Goal: Task Accomplishment & Management: Complete application form

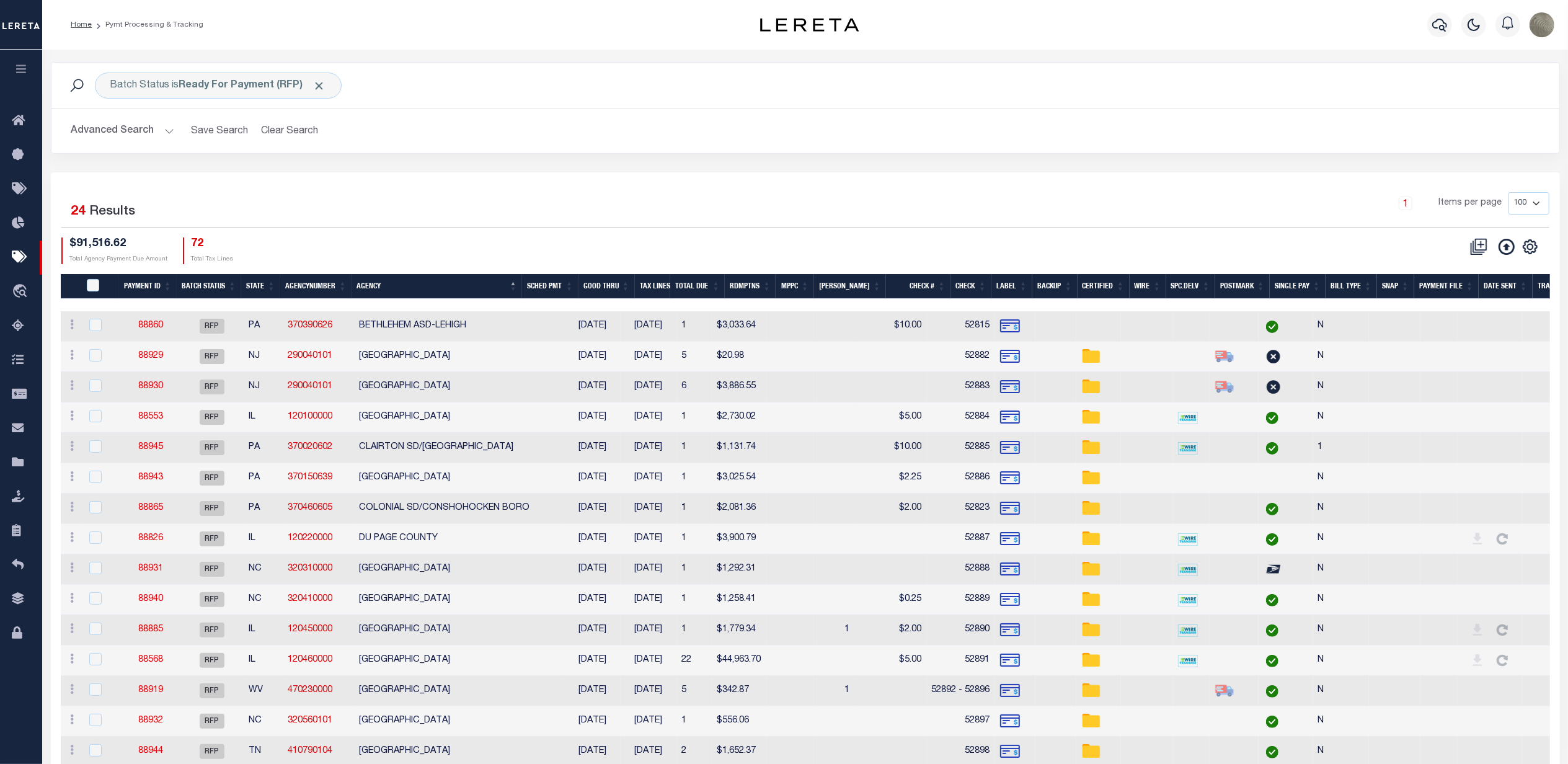
click at [981, 147] on div "Advanced Search Save Search Clear Search PayeeSearchTable_dynamictable_____Defa…" at bounding box center [805, 131] width 1508 height 44
click at [854, 200] on div "1 Items per page 100 200 500 1000" at bounding box center [993, 208] width 1111 height 32
click at [144, 359] on link "88929" at bounding box center [151, 355] width 25 height 9
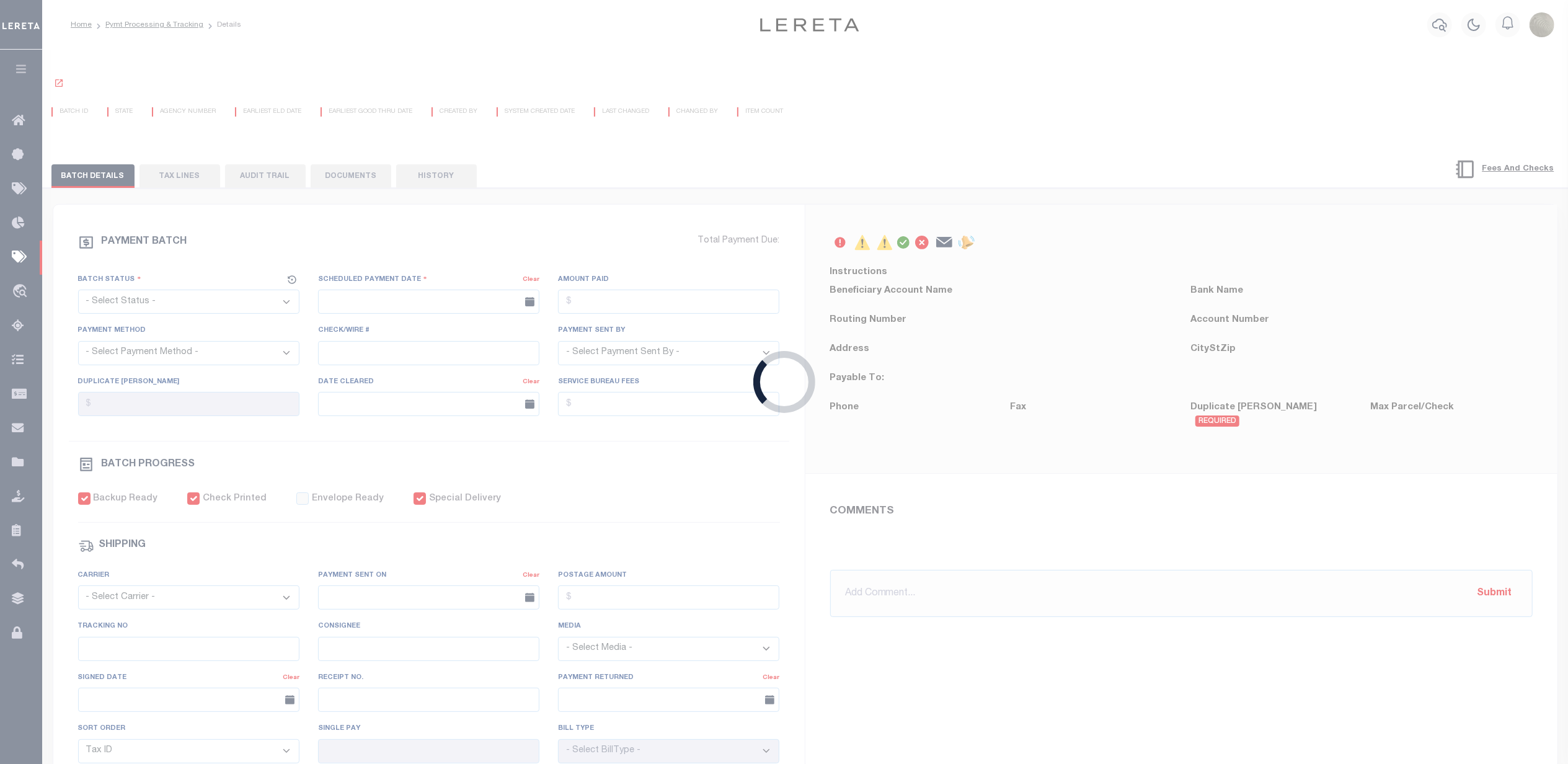
select select "RFP"
type input "[DATE]"
type input "$20.98"
select select "CHK"
type input "52882"
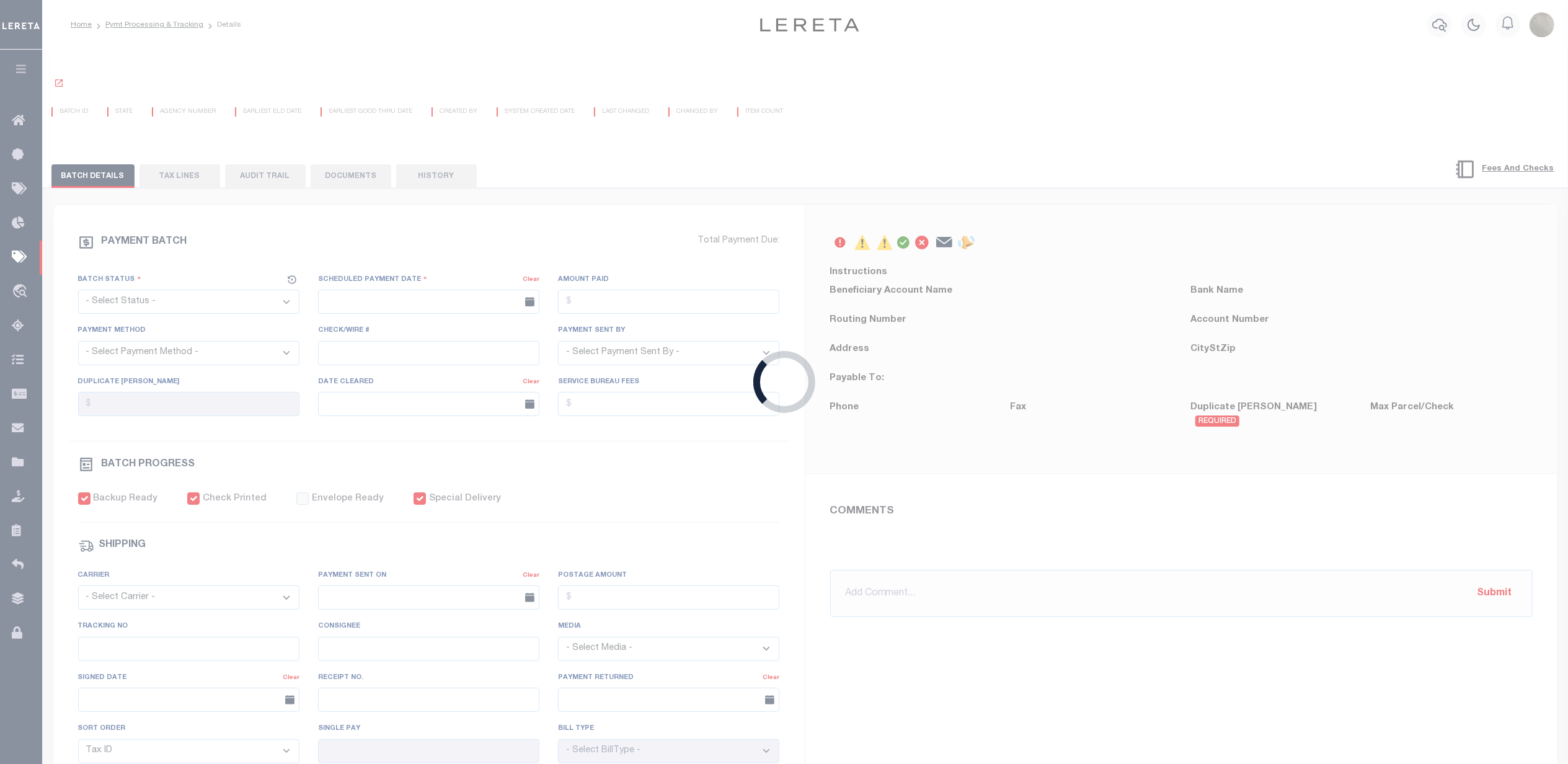
select select "[PERSON_NAME]"
checkbox input "true"
type input "N"
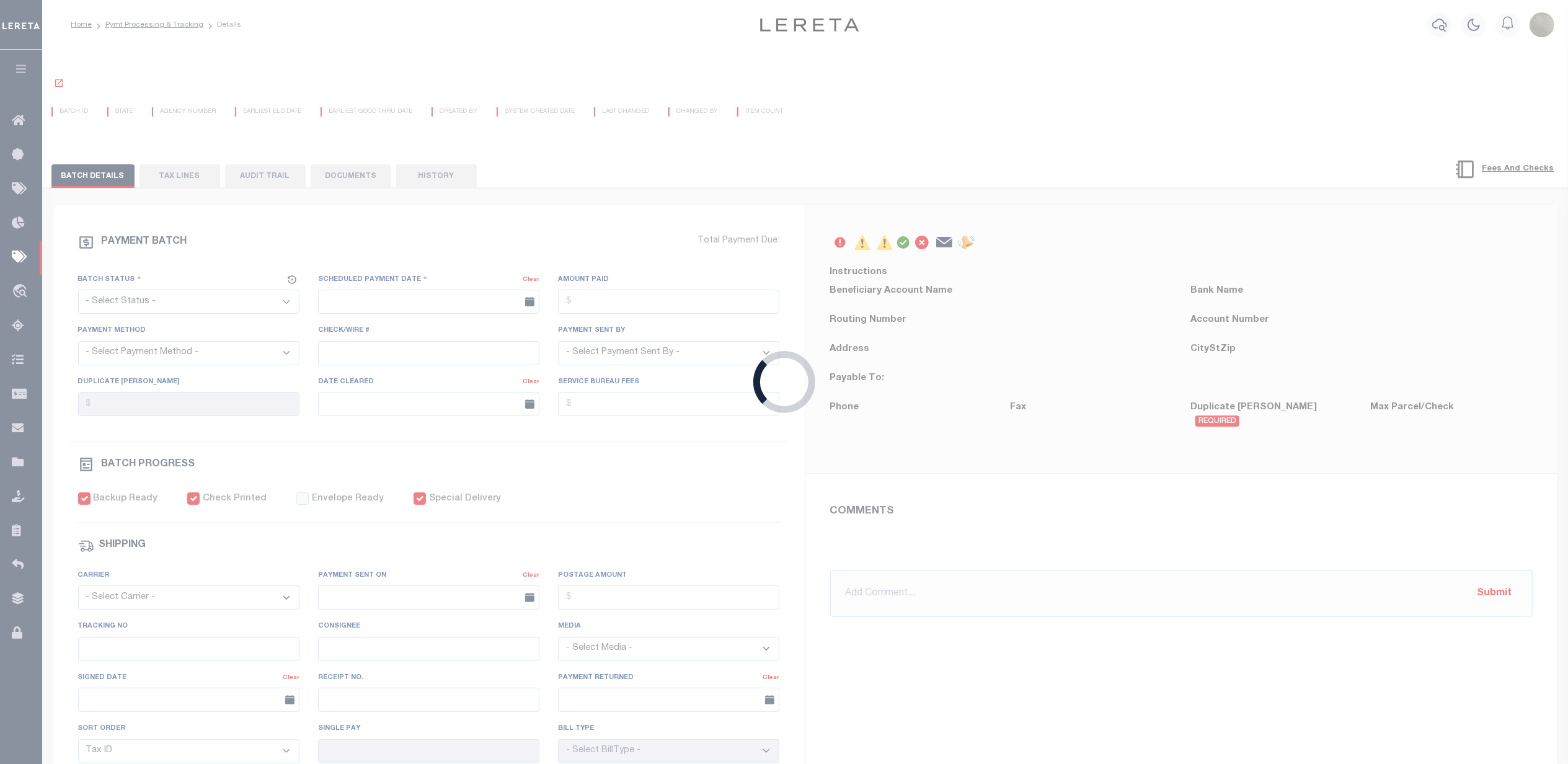
radio input "true"
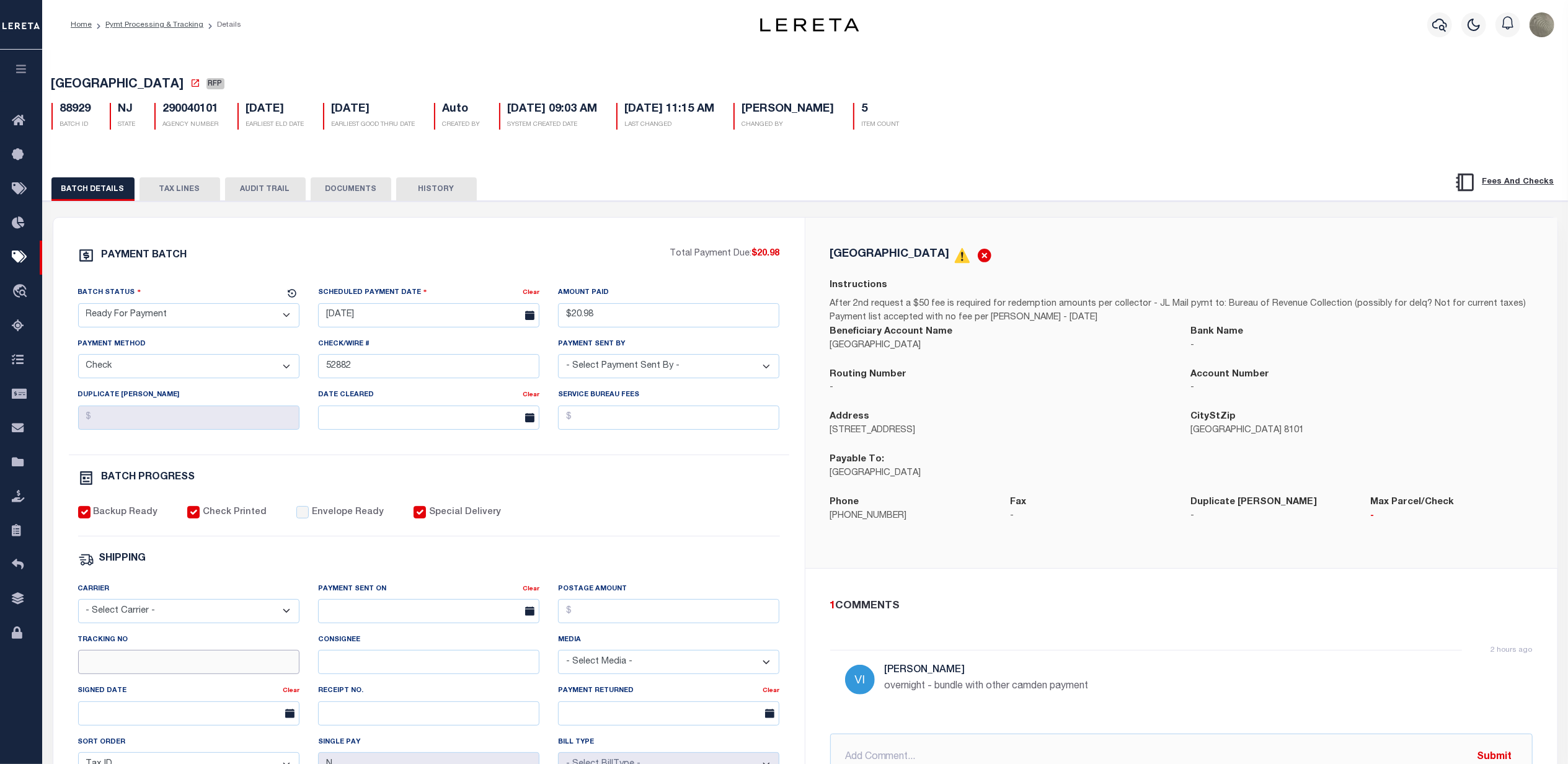
click at [161, 674] on input "Tracking No" at bounding box center [189, 662] width 221 height 24
click at [144, 671] on input "Tracking No" at bounding box center [189, 662] width 221 height 24
paste input "883970710466"
type input "883970710466"
click at [162, 623] on select "- Select Carrier - E-mail Fax Fedex FTP Other UPS USPS" at bounding box center [189, 611] width 221 height 24
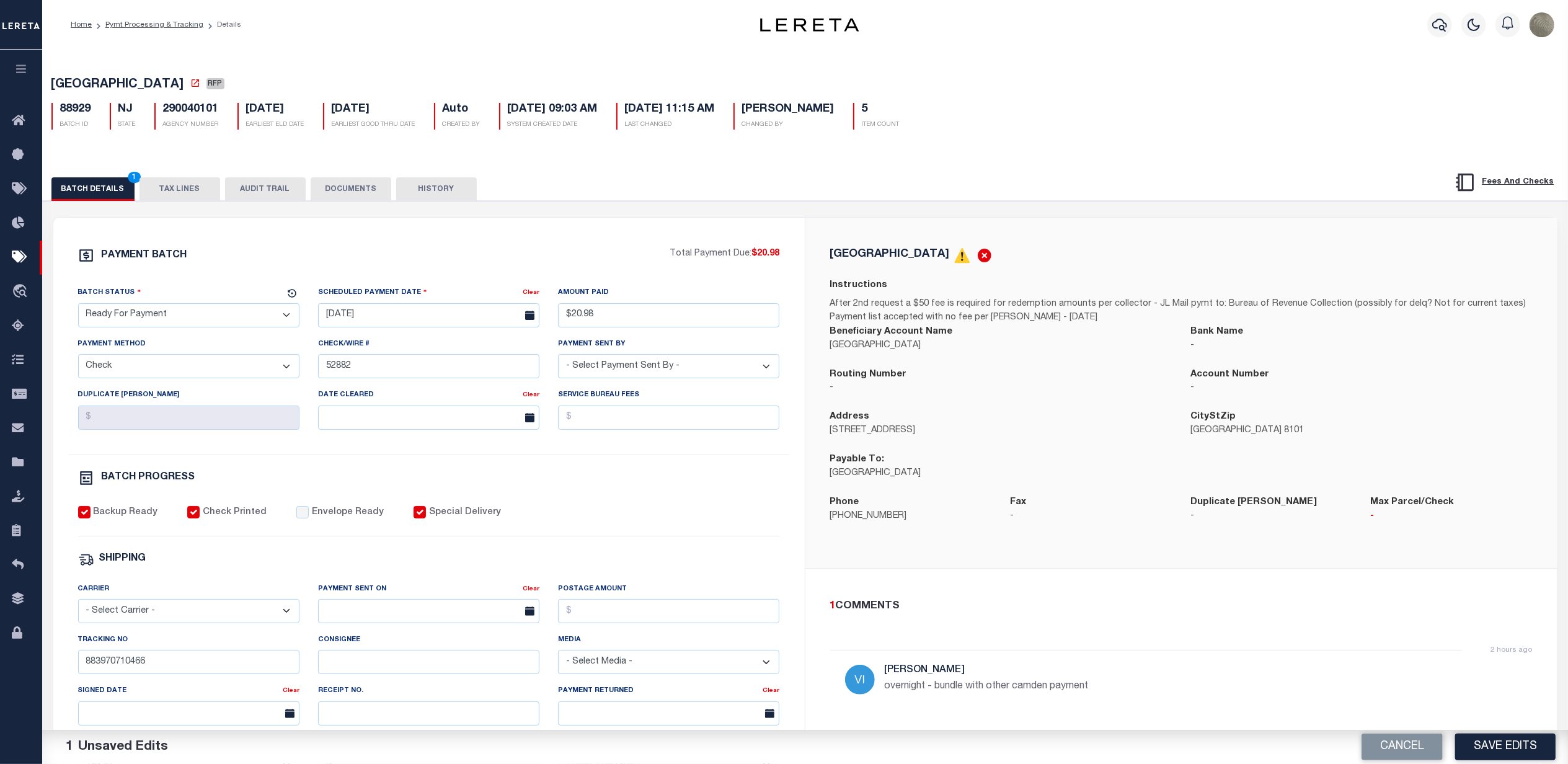
select select "FDX"
click at [79, 607] on select "- Select Carrier - E-mail Fax Fedex FTP Other UPS USPS" at bounding box center [189, 611] width 221 height 24
click at [462, 621] on input "text" at bounding box center [428, 611] width 221 height 24
click at [462, 575] on span "29" at bounding box center [468, 570] width 24 height 24
type input "[DATE]"
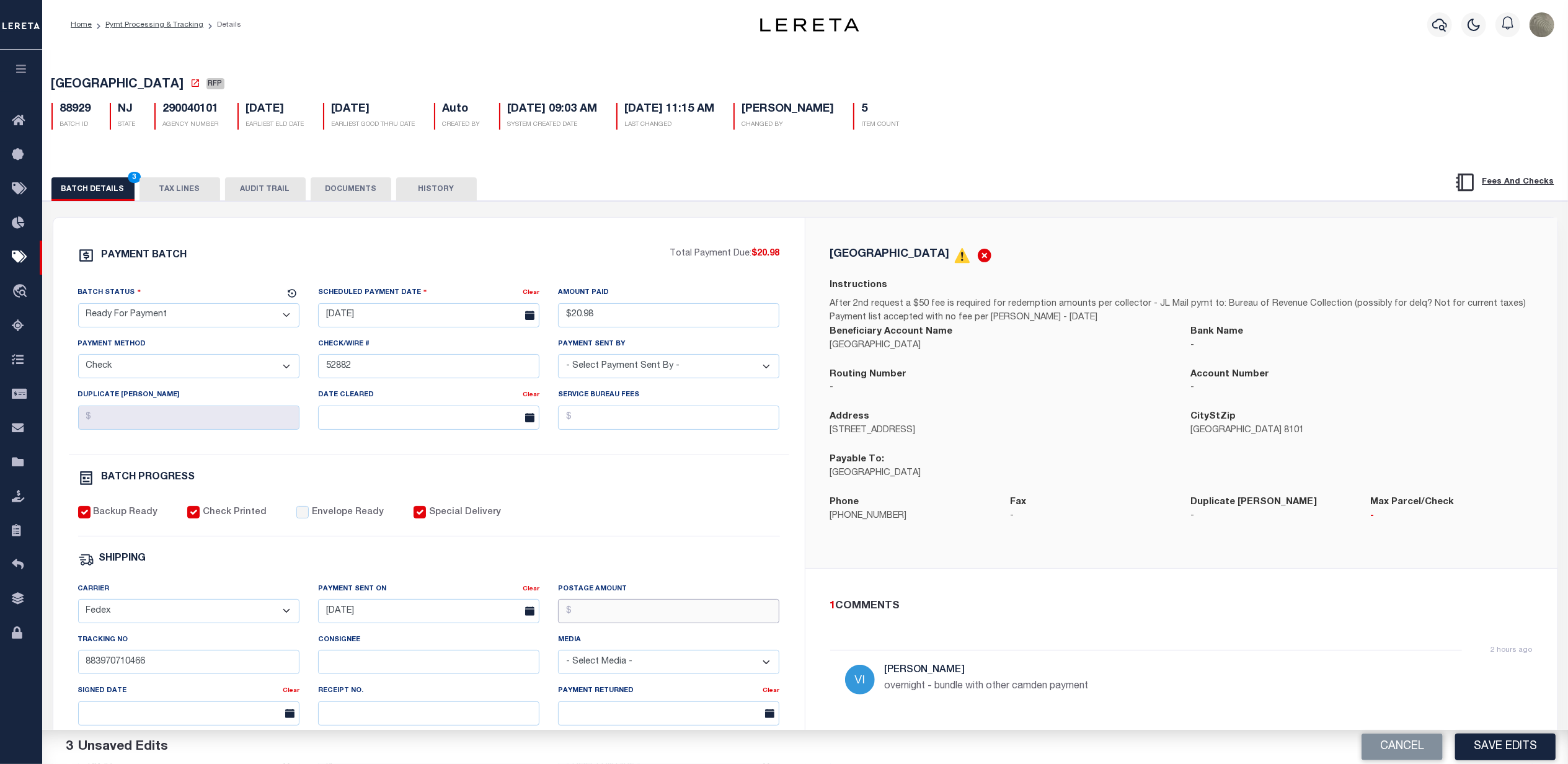
click at [609, 618] on input "Postage Amount" at bounding box center [668, 611] width 221 height 24
type input "$9.65"
click at [633, 554] on div "PAYMENT BATCH Total Payment Due: $20.98 Batch Status - Select Status -" at bounding box center [429, 580] width 722 height 666
click at [312, 516] on label "Envelope Ready" at bounding box center [347, 512] width 72 height 14
click at [306, 516] on input "Envelope Ready" at bounding box center [302, 511] width 12 height 12
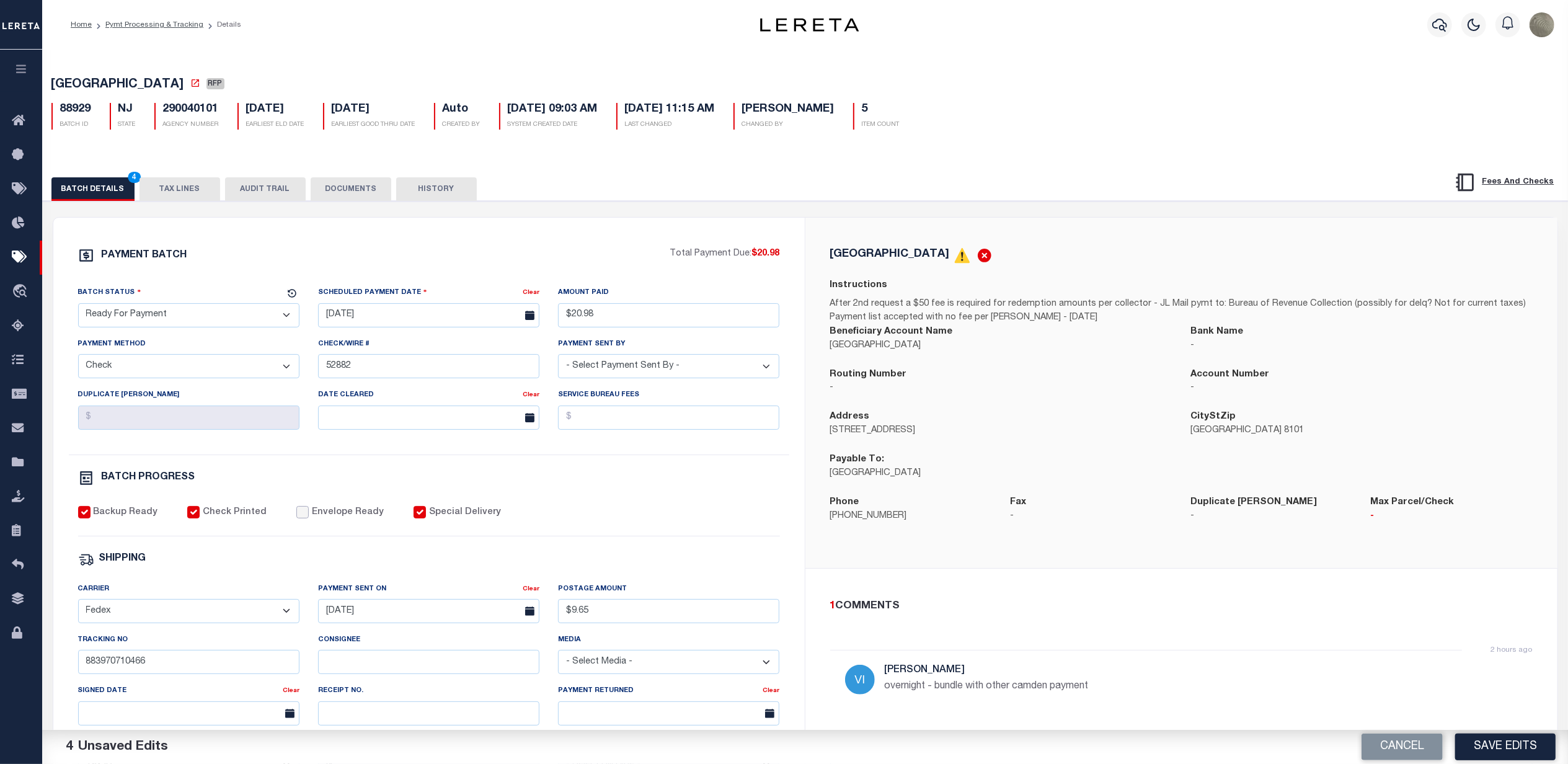
checkbox input "true"
click at [174, 324] on select "- Select Status - Scheduled for Payment Ready For Payment Payment Sent Cleared …" at bounding box center [189, 316] width 221 height 24
click at [79, 307] on select "- Select Status - Scheduled for Payment Ready For Payment Payment Sent Cleared …" at bounding box center [189, 316] width 221 height 24
click at [1509, 749] on button "Save Edits" at bounding box center [1506, 746] width 100 height 27
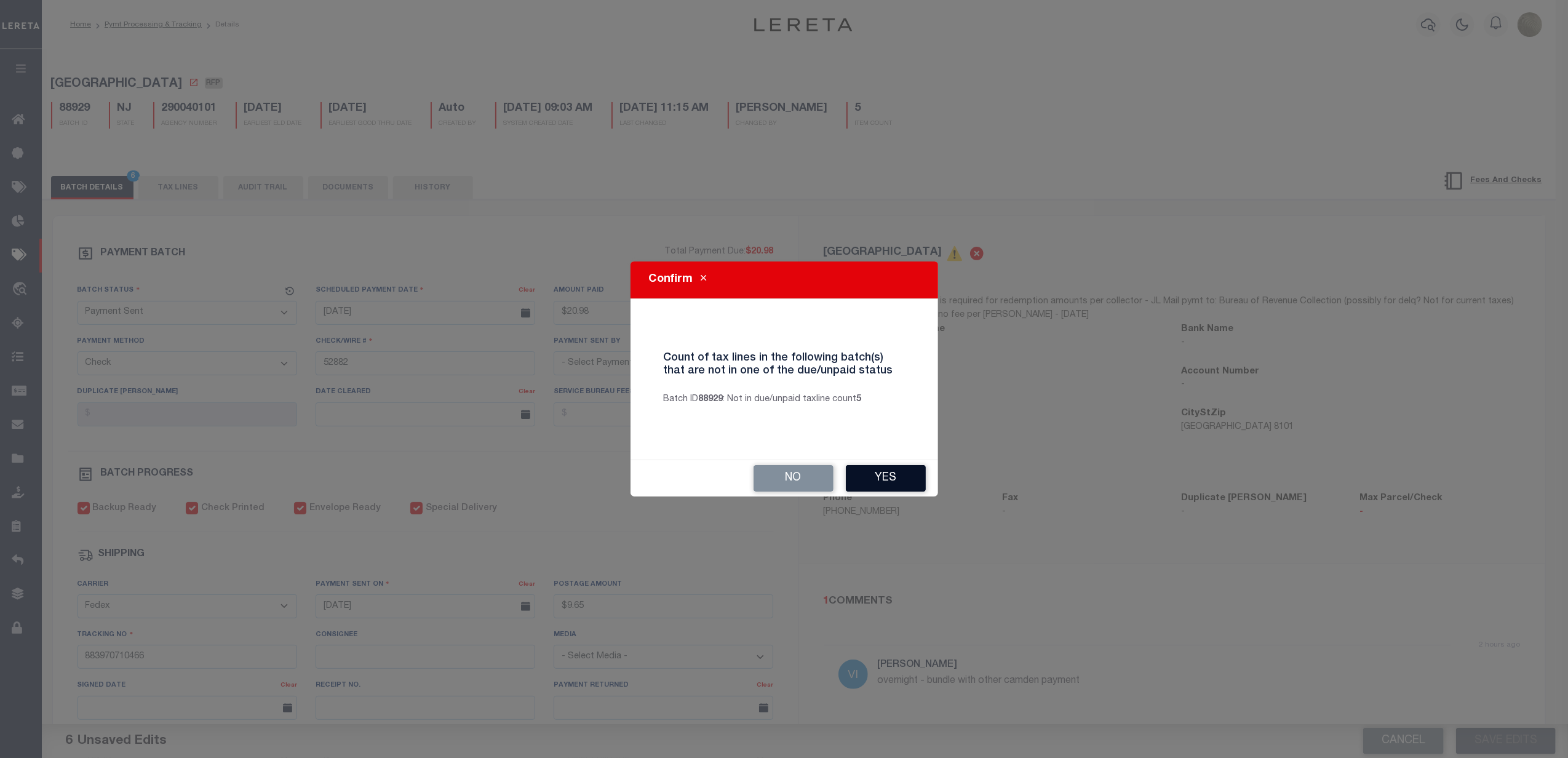
click at [886, 471] on button "Yes" at bounding box center [886, 478] width 80 height 26
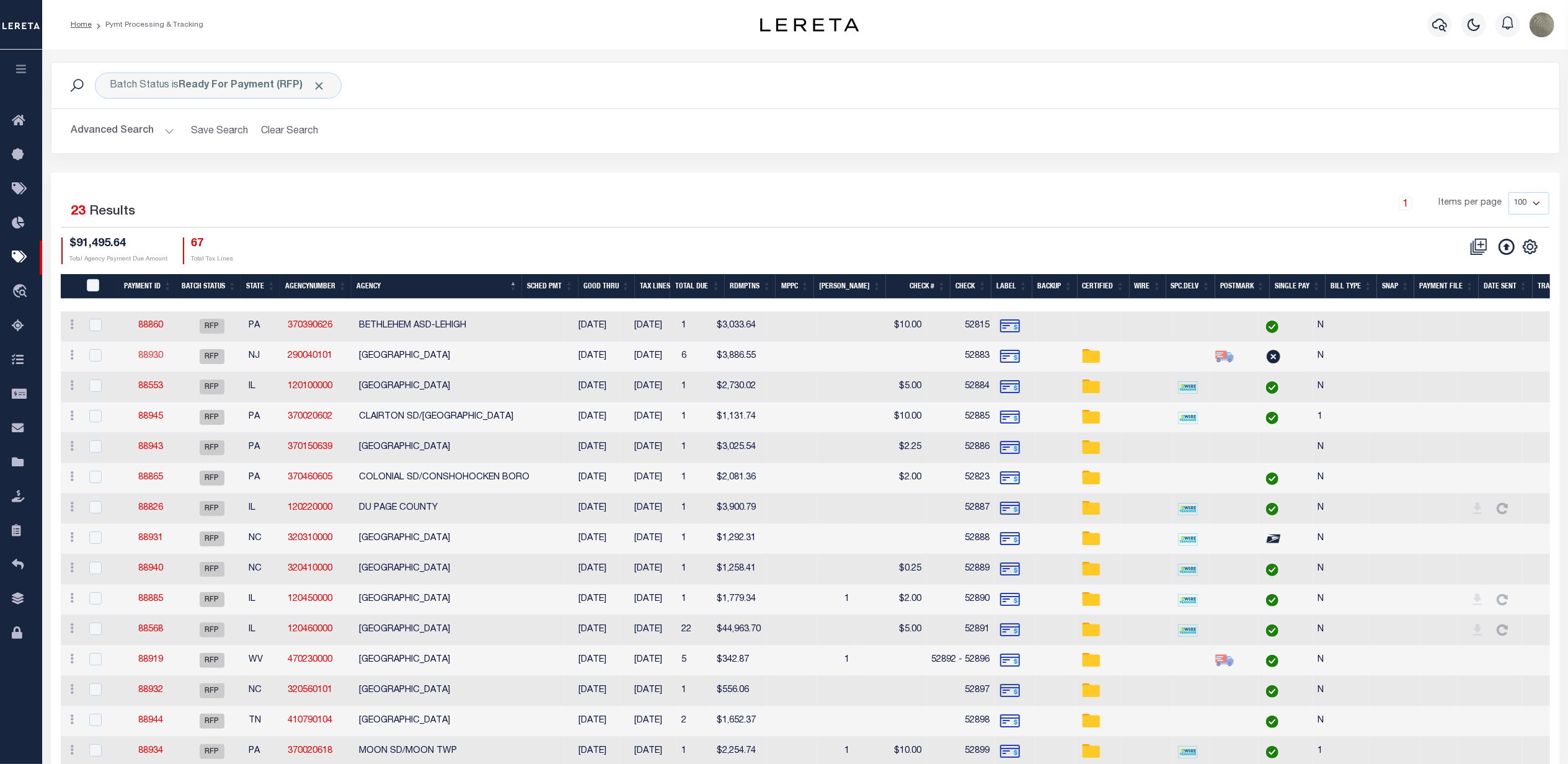
click at [151, 359] on link "88930" at bounding box center [151, 355] width 25 height 9
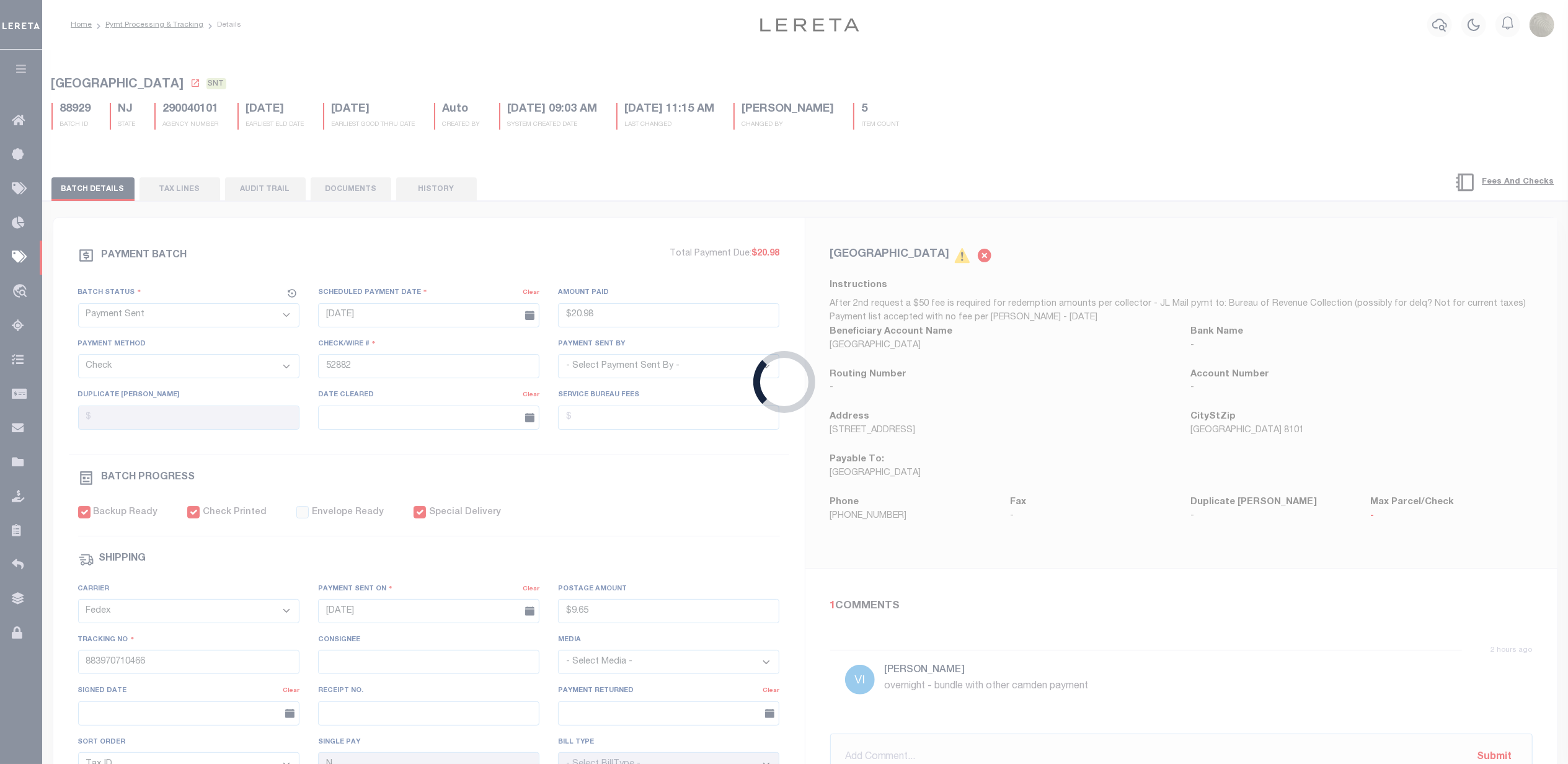
select select "RFP"
type input "$3,886.55"
type input "52883"
checkbox input "false"
select select
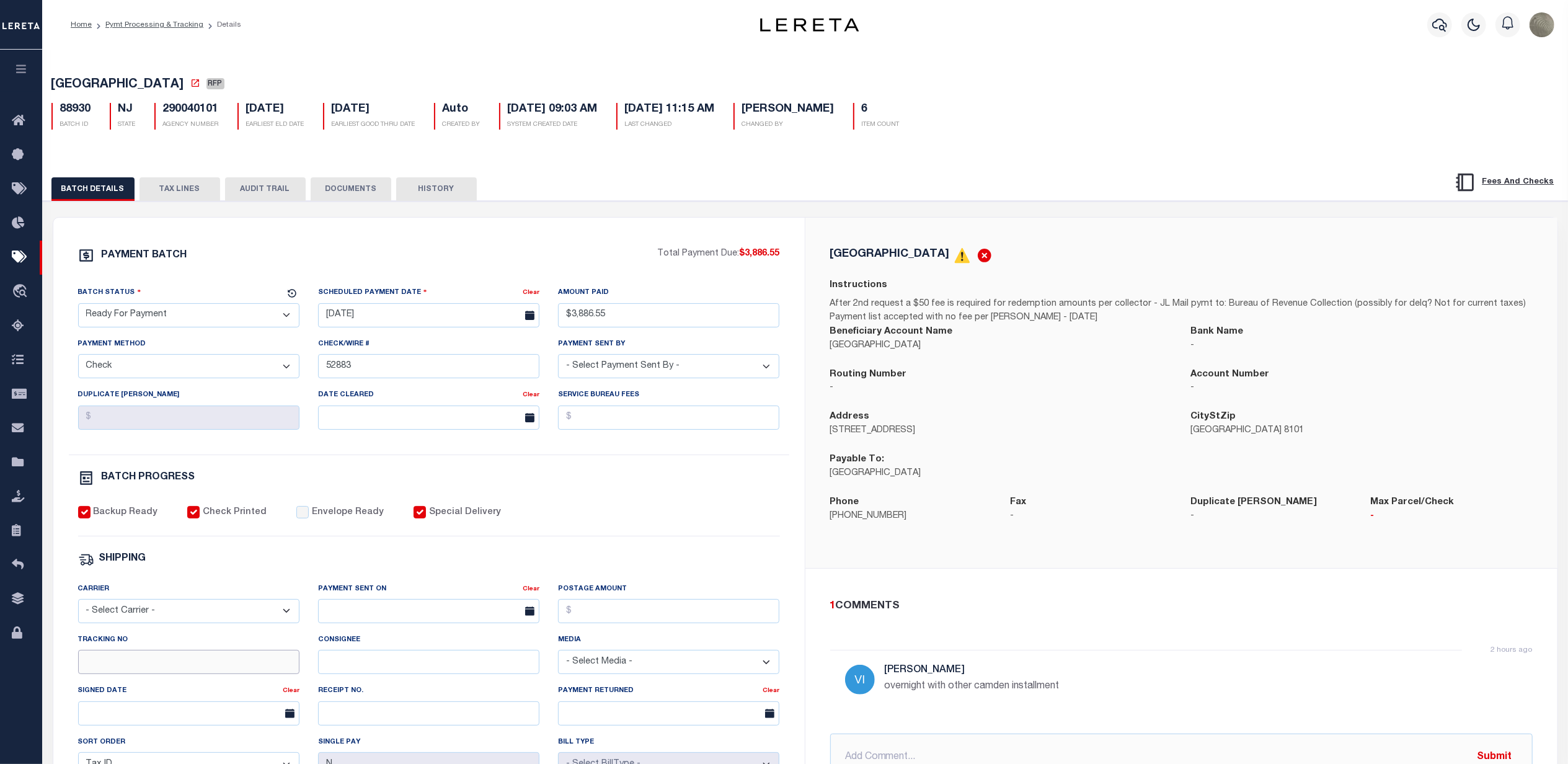
click at [108, 674] on input "Tracking No" at bounding box center [189, 662] width 221 height 24
paste input "883970710466"
type input "883970710466"
click at [115, 611] on select "- Select Carrier - E-mail Fax Fedex FTP Other UPS USPS" at bounding box center [189, 611] width 221 height 24
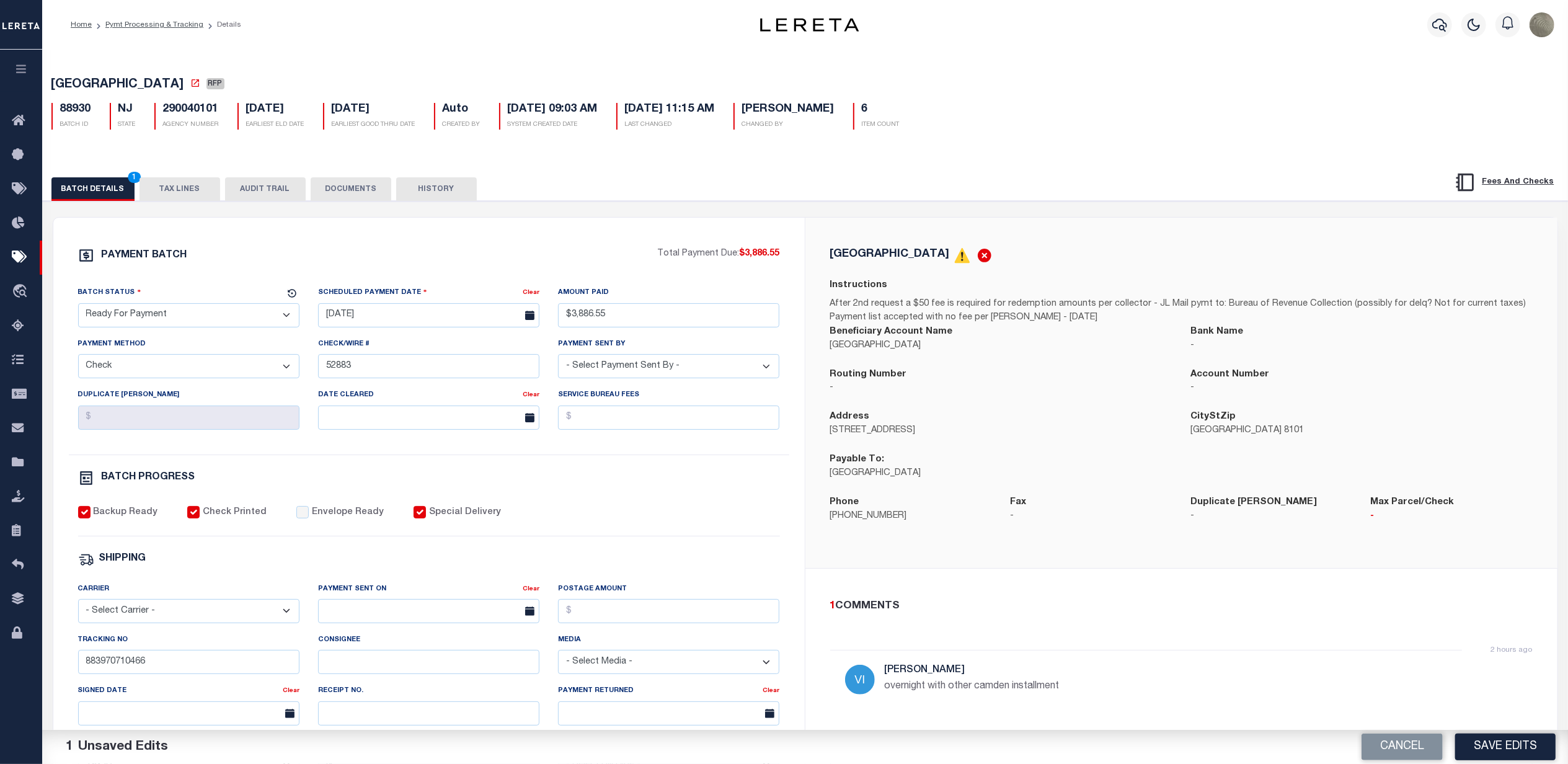
select select "FDX"
click at [79, 607] on select "- Select Carrier - E-mail Fax Fedex FTP Other UPS USPS" at bounding box center [189, 611] width 221 height 24
click at [314, 520] on label "Envelope Ready" at bounding box center [347, 512] width 72 height 14
click at [308, 518] on input "Envelope Ready" at bounding box center [302, 511] width 12 height 12
checkbox input "true"
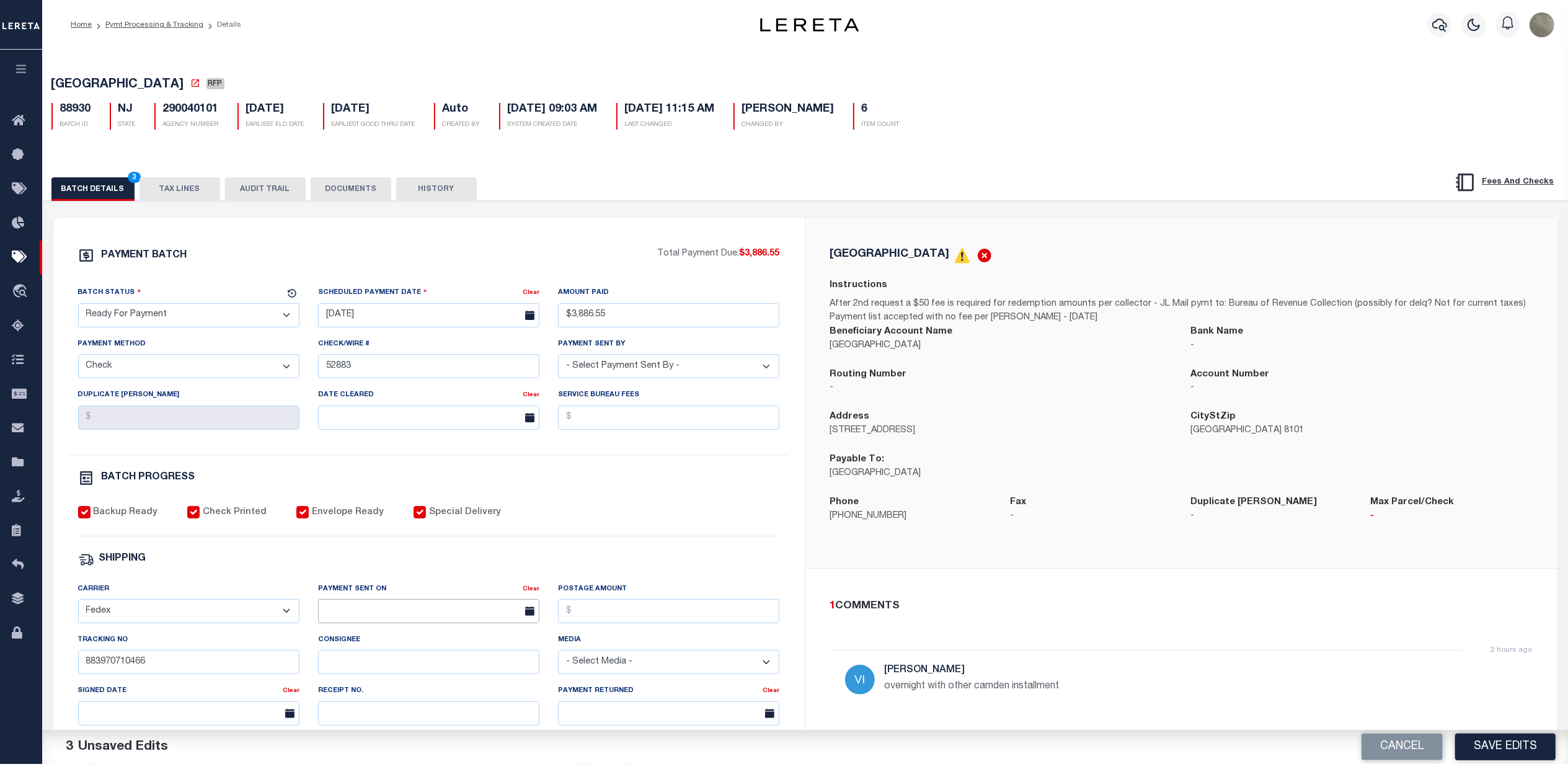
click at [392, 618] on input "text" at bounding box center [428, 611] width 221 height 24
click at [470, 571] on span "29" at bounding box center [468, 570] width 24 height 24
type input "[DATE]"
click at [610, 623] on input "Postage Amount" at bounding box center [668, 611] width 221 height 24
type input "$9.65"
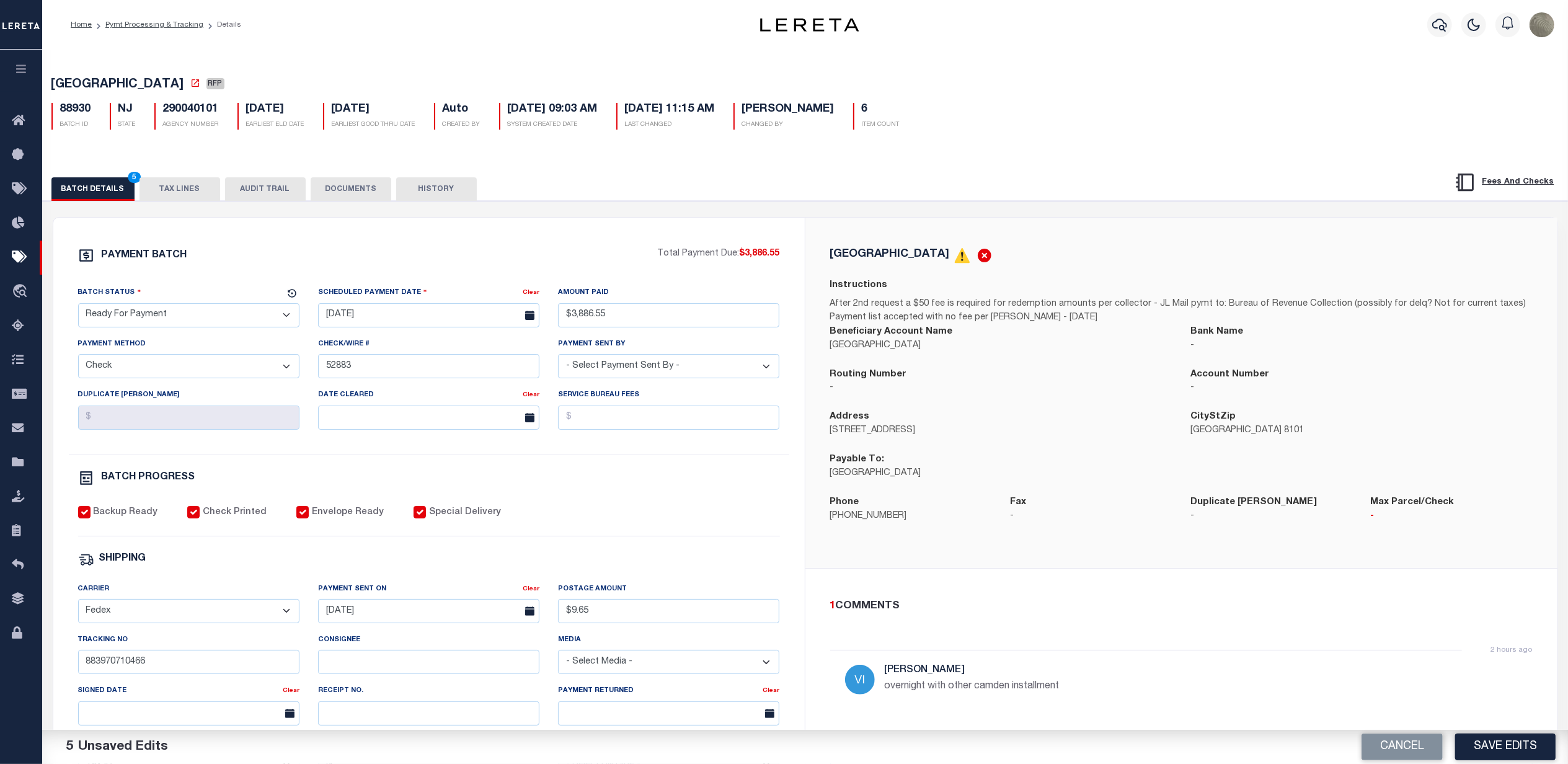
drag, startPoint x: 215, startPoint y: 328, endPoint x: 199, endPoint y: 327, distance: 16.0
click at [215, 327] on select "- Select Status - Scheduled for Payment Ready For Payment Payment Sent Cleared …" at bounding box center [189, 316] width 221 height 24
select select "SNT"
click at [79, 307] on select "- Select Status - Scheduled for Payment Ready For Payment Payment Sent Cleared …" at bounding box center [189, 316] width 221 height 24
click at [1481, 745] on button "Save Edits" at bounding box center [1506, 746] width 100 height 27
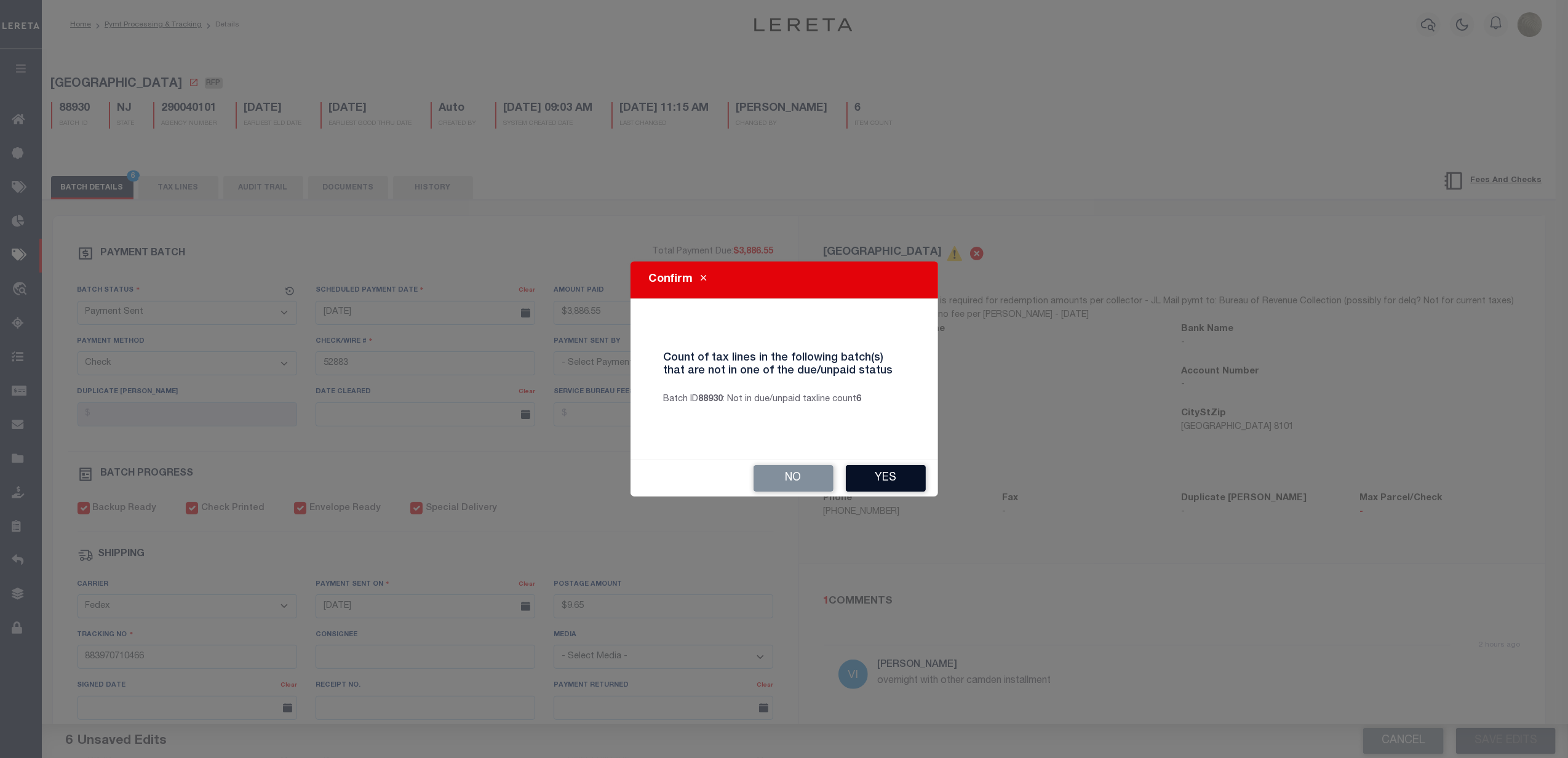
click at [882, 476] on button "Yes" at bounding box center [886, 478] width 80 height 26
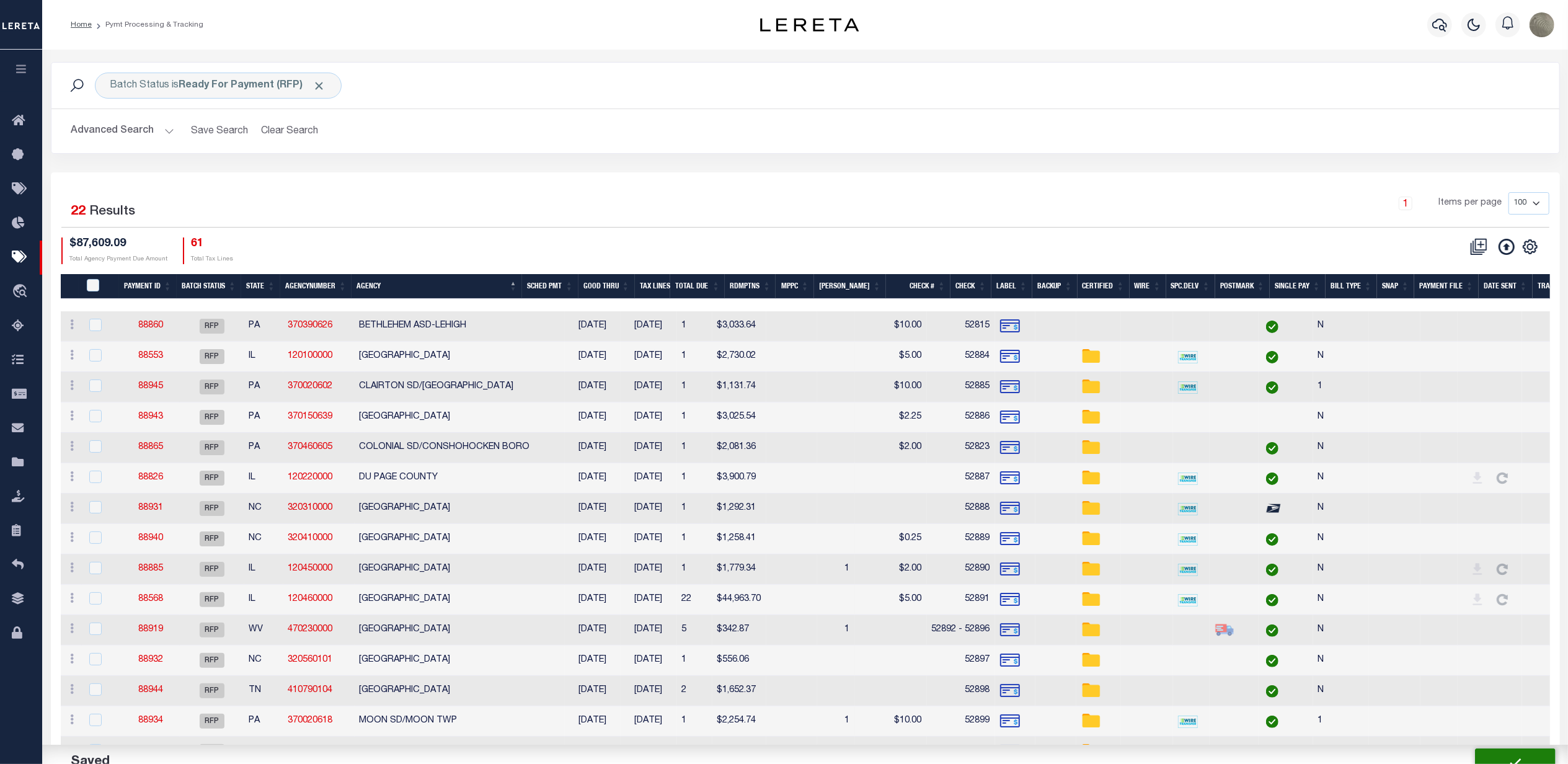
click at [691, 221] on div "1 Items per page 100 200 500 1000" at bounding box center [993, 208] width 1111 height 32
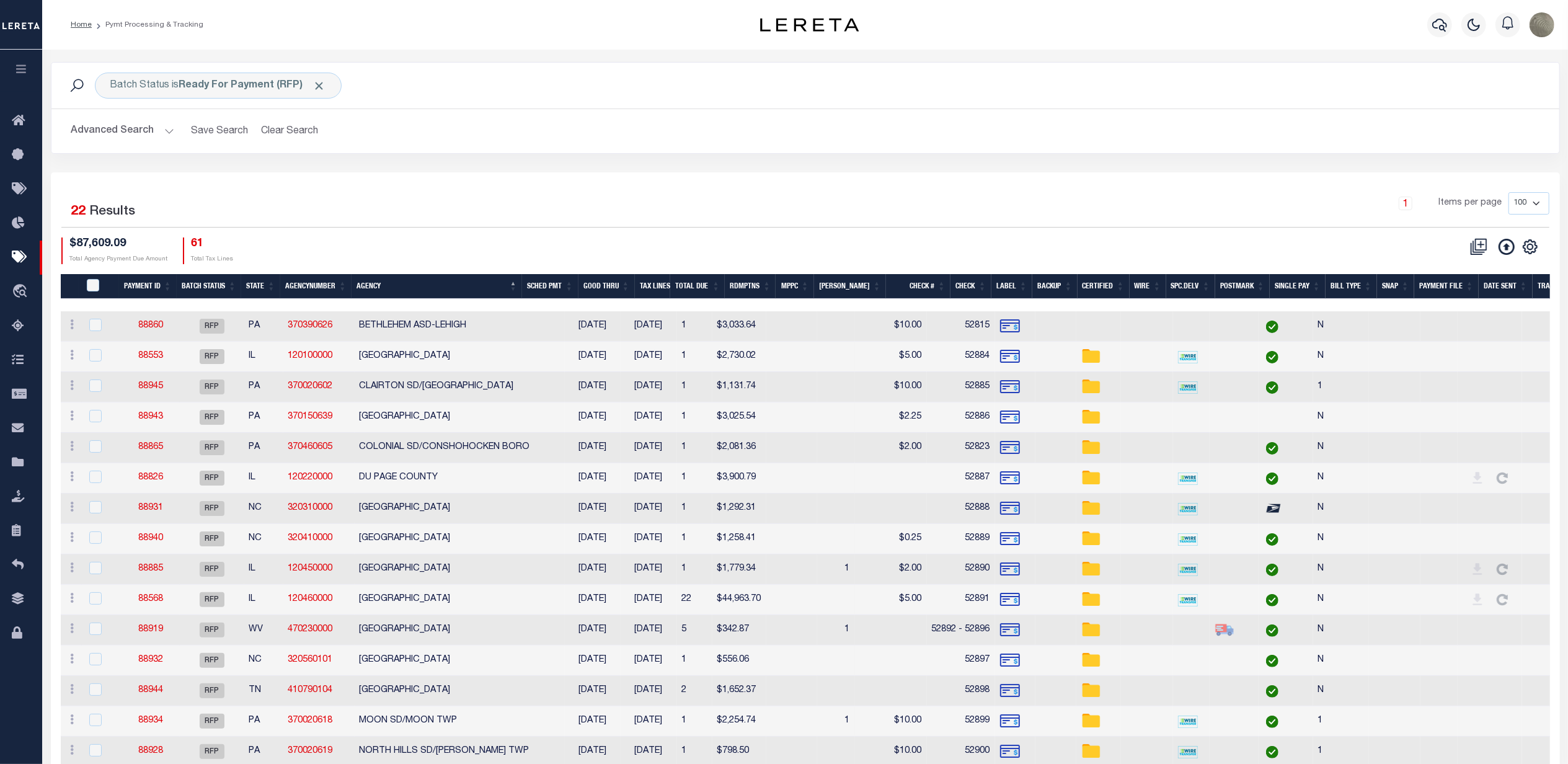
type input "$3,886.55"
type input "$9.65"
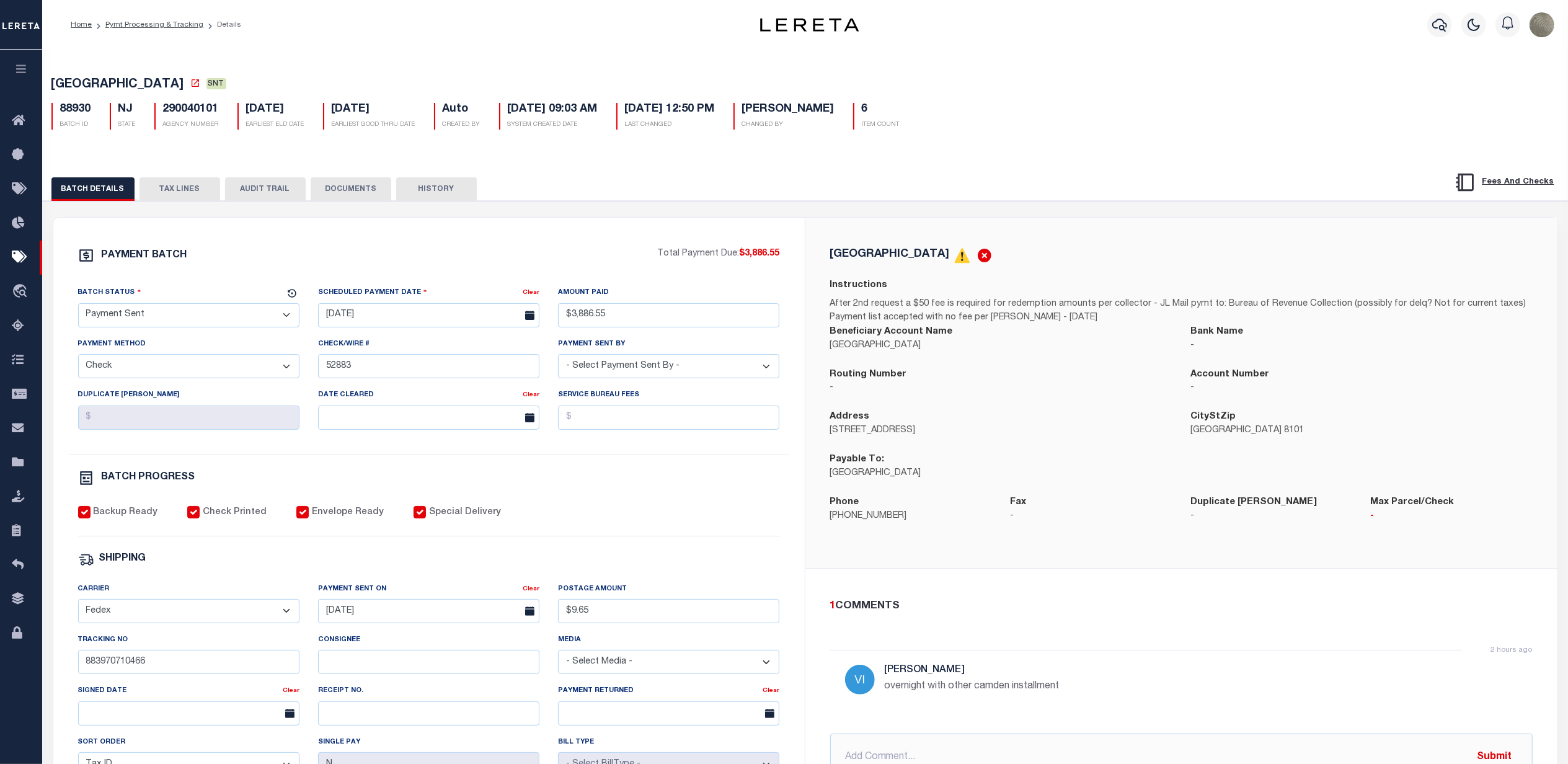
click at [1035, 172] on div "BATCH DETAILS TAX LINES AUDIT TRAIL DOCUMENTS HISTORY" at bounding box center [805, 185] width 1556 height 32
